Goal: Task Accomplishment & Management: Manage account settings

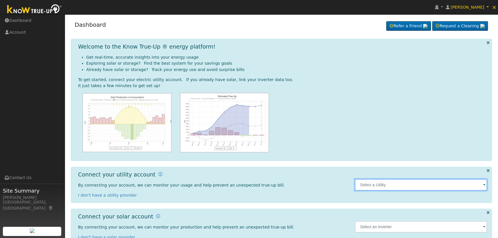
click at [426, 188] on input "text" at bounding box center [421, 185] width 132 height 12
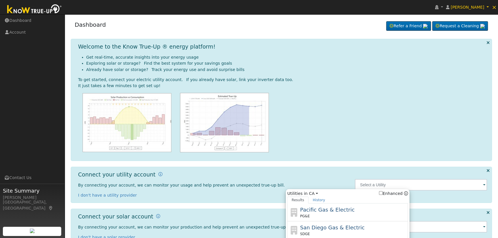
click at [347, 214] on div "PG&E" at bounding box center [353, 216] width 107 height 5
type input "PG&E"
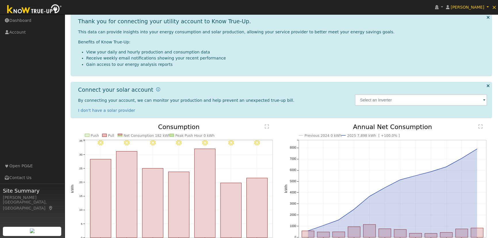
scroll to position [62, 0]
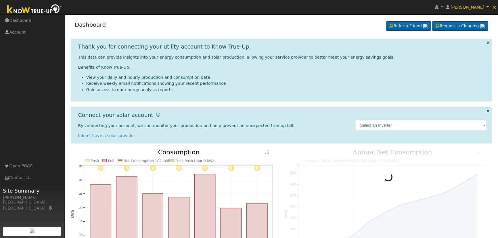
scroll to position [62, 0]
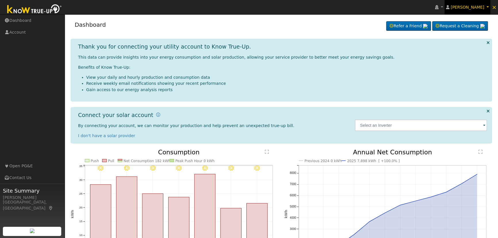
click at [472, 5] on span "[PERSON_NAME]" at bounding box center [468, 7] width 34 height 5
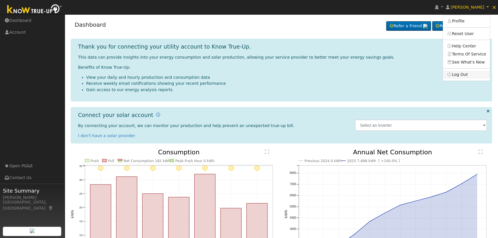
click at [460, 77] on link "Log Out" at bounding box center [466, 75] width 47 height 8
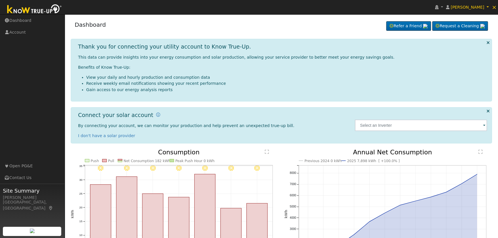
click at [460, 77] on li "View your daily and hourly production and consumption data" at bounding box center [286, 78] width 401 height 6
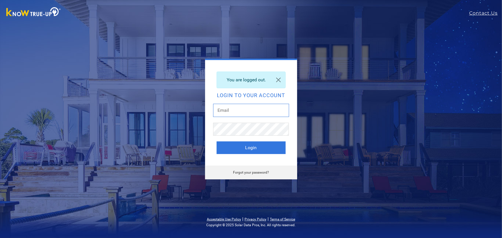
click at [232, 112] on input "text" at bounding box center [251, 110] width 76 height 13
type input "dgibby024@gmail.com"
click at [257, 148] on button "Login" at bounding box center [251, 148] width 69 height 13
